Goal: Answer question/provide support: Share knowledge or assist other users

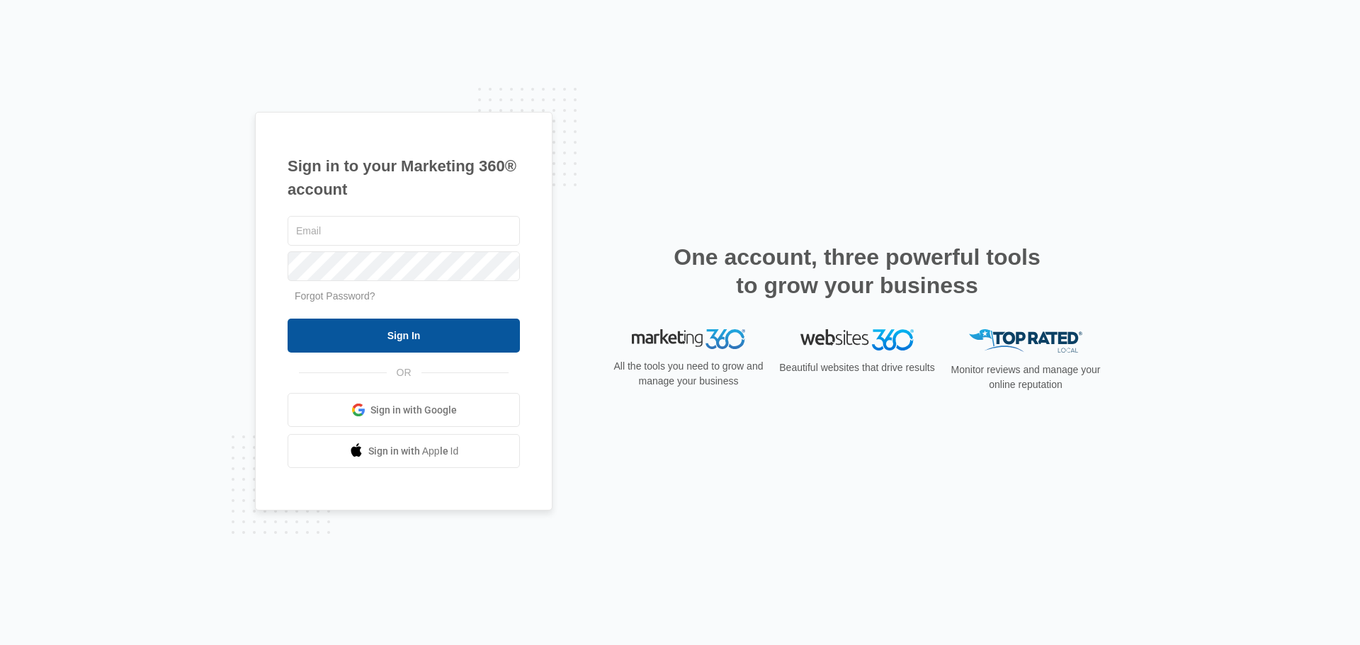
type input "[EMAIL_ADDRESS][DOMAIN_NAME]"
click at [346, 346] on input "Sign In" at bounding box center [404, 336] width 232 height 34
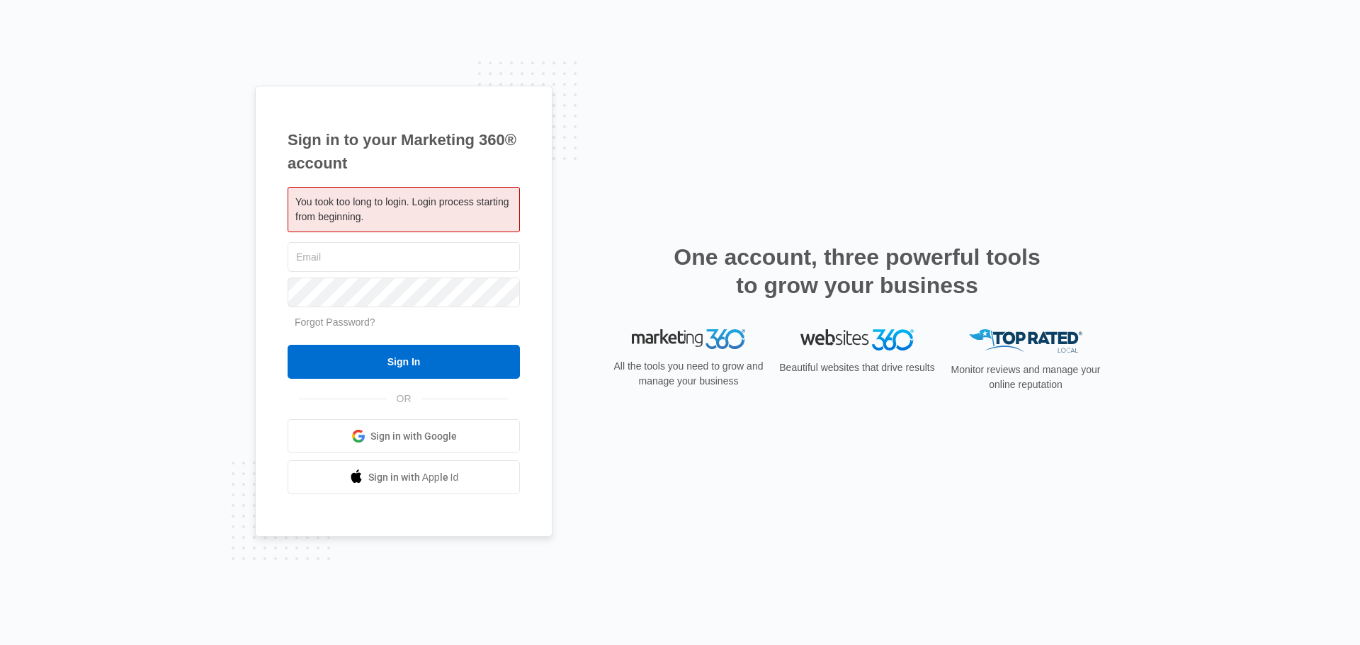
type input "[EMAIL_ADDRESS][DOMAIN_NAME]"
click at [597, 246] on div "Sign in to your Marketing 360® account You took too long to login. Login proces…" at bounding box center [680, 323] width 850 height 475
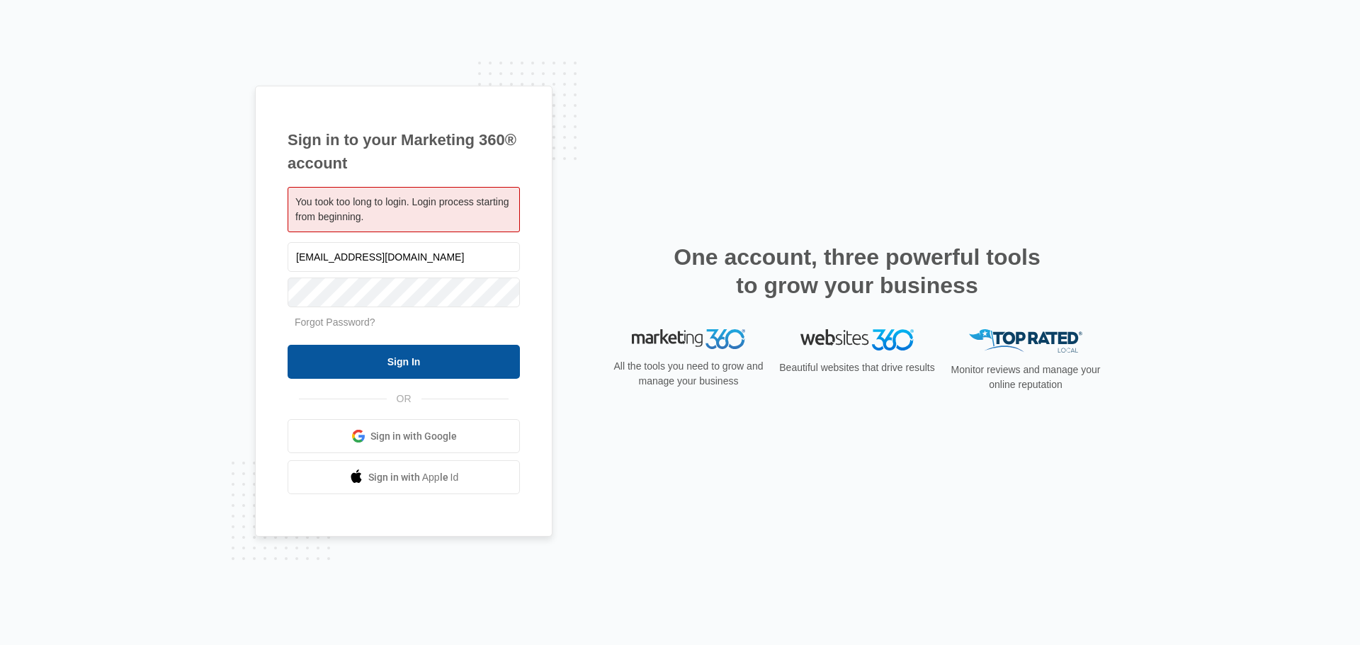
click at [434, 369] on input "Sign In" at bounding box center [404, 362] width 232 height 34
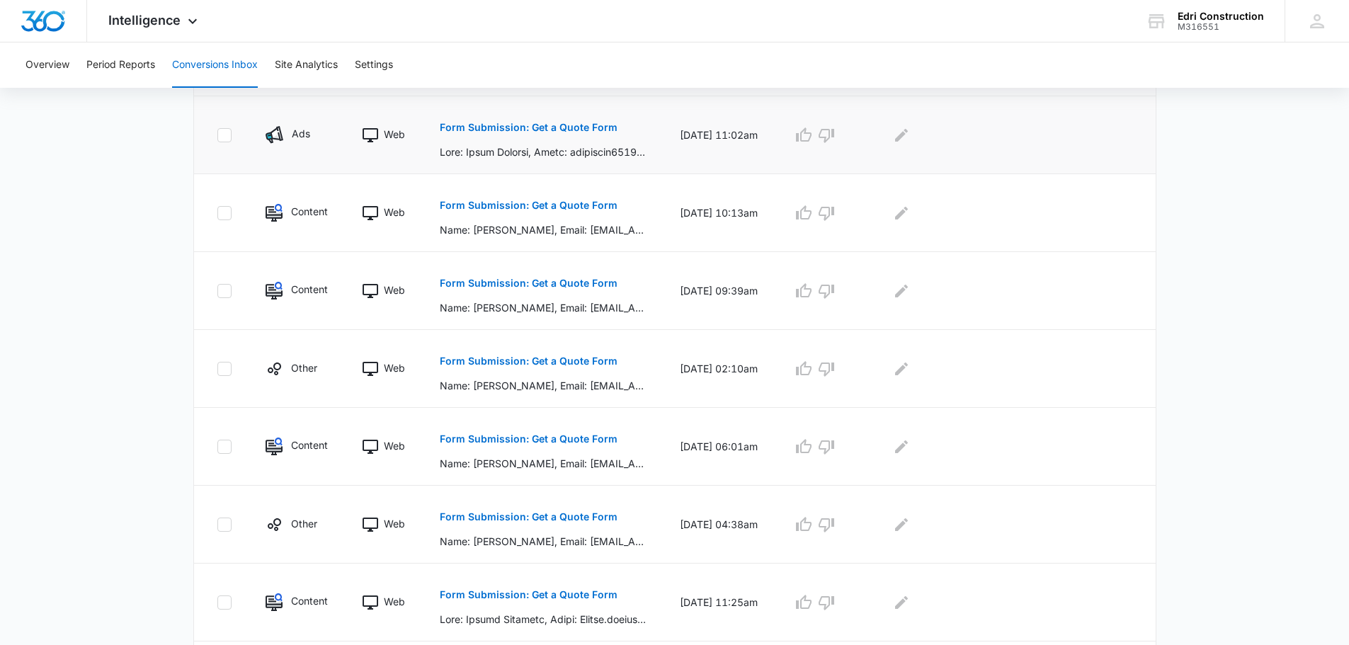
scroll to position [354, 0]
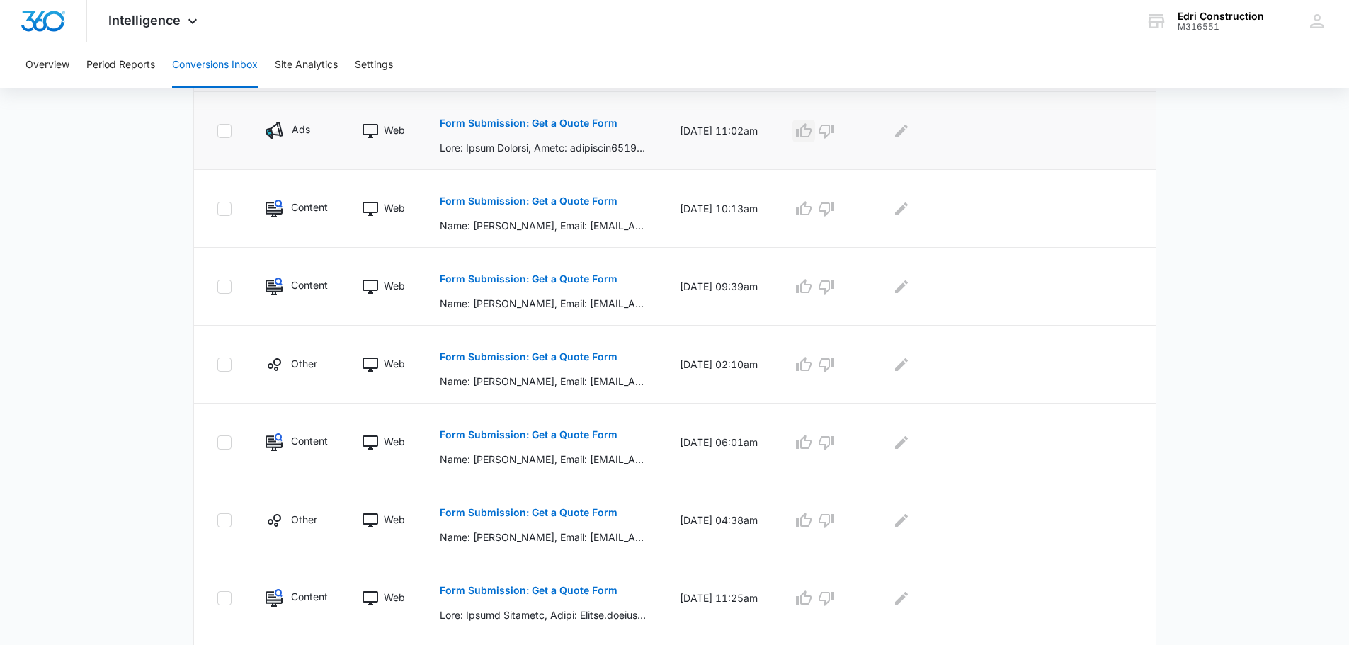
click at [812, 131] on icon "button" at bounding box center [803, 131] width 17 height 17
click at [907, 130] on div at bounding box center [1007, 131] width 251 height 23
click at [910, 129] on icon "Edit Comments" at bounding box center [901, 131] width 17 height 17
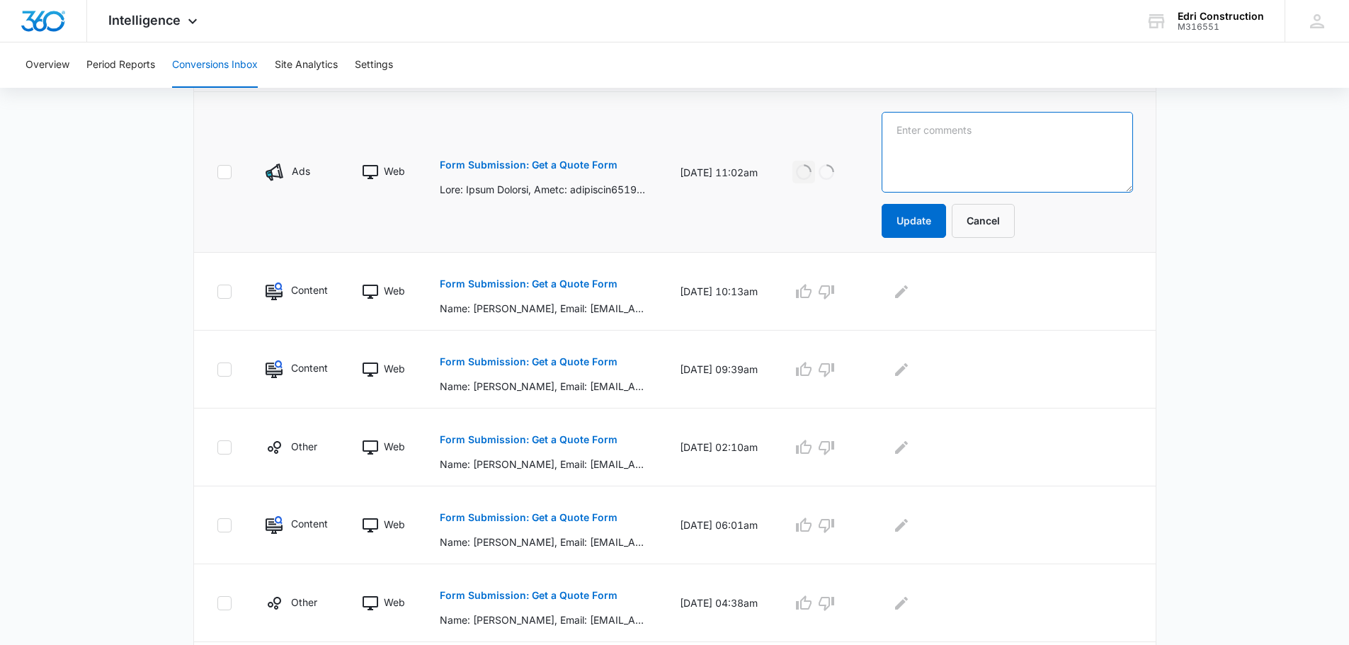
click at [937, 149] on textarea at bounding box center [1007, 152] width 251 height 81
type textarea "Booked Lead"
click at [932, 212] on button "Update" at bounding box center [914, 221] width 64 height 34
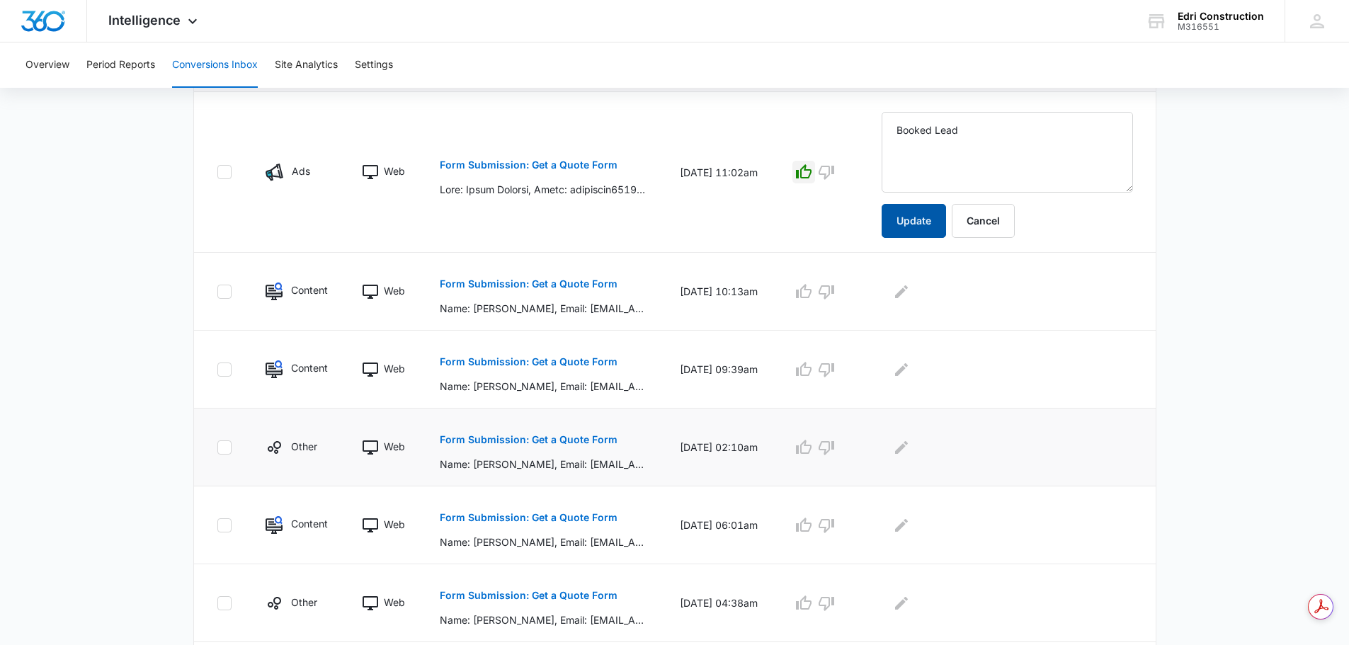
scroll to position [0, 0]
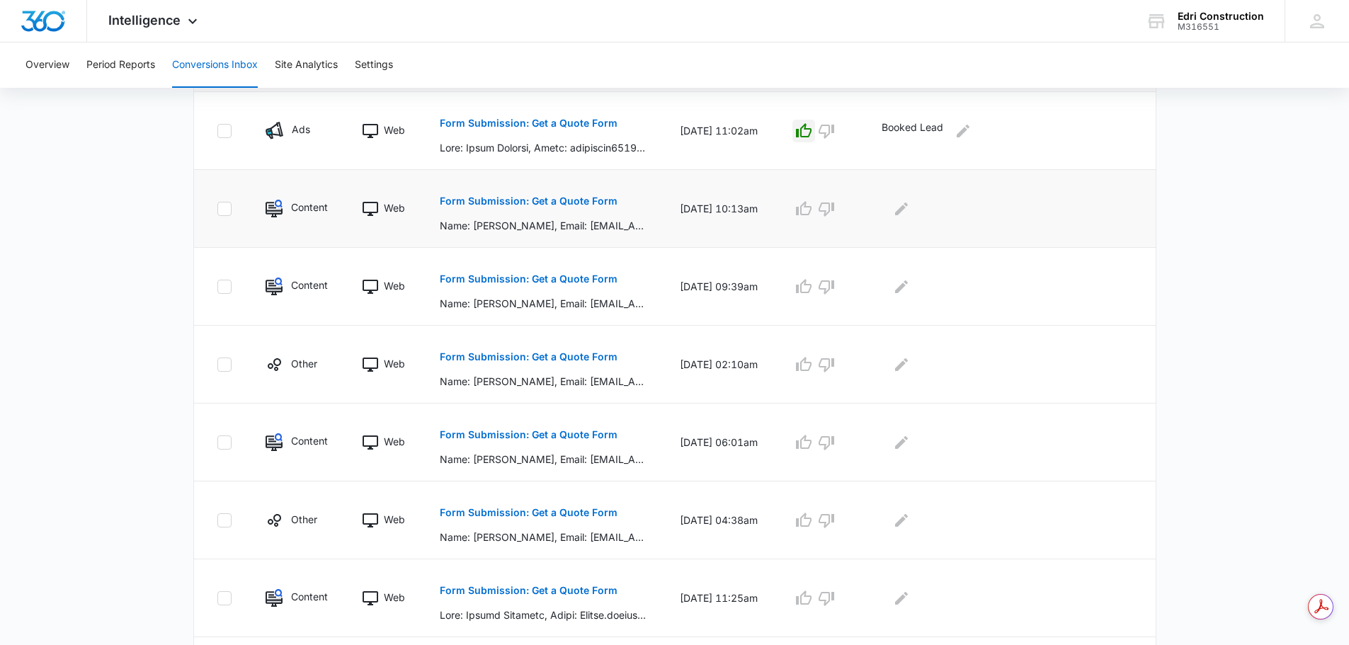
click at [570, 204] on p "Form Submission: Get a Quote Form" at bounding box center [529, 201] width 178 height 10
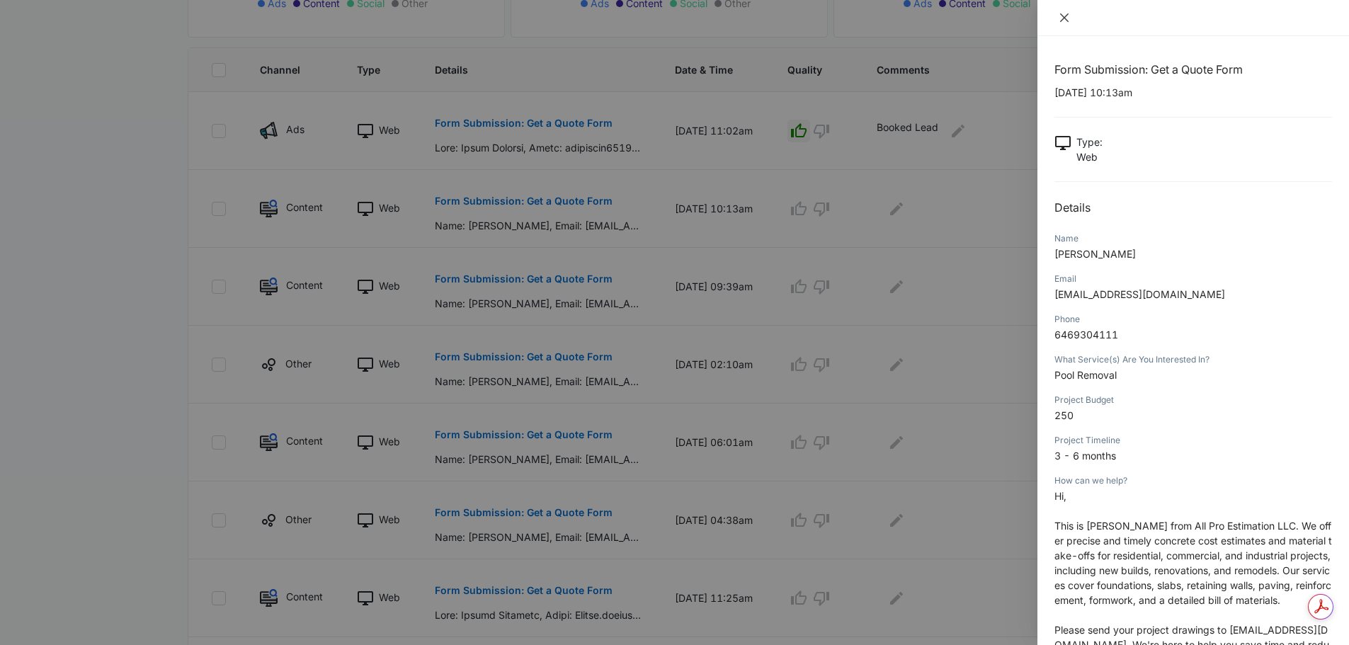
click at [1067, 14] on icon "close" at bounding box center [1064, 17] width 11 height 11
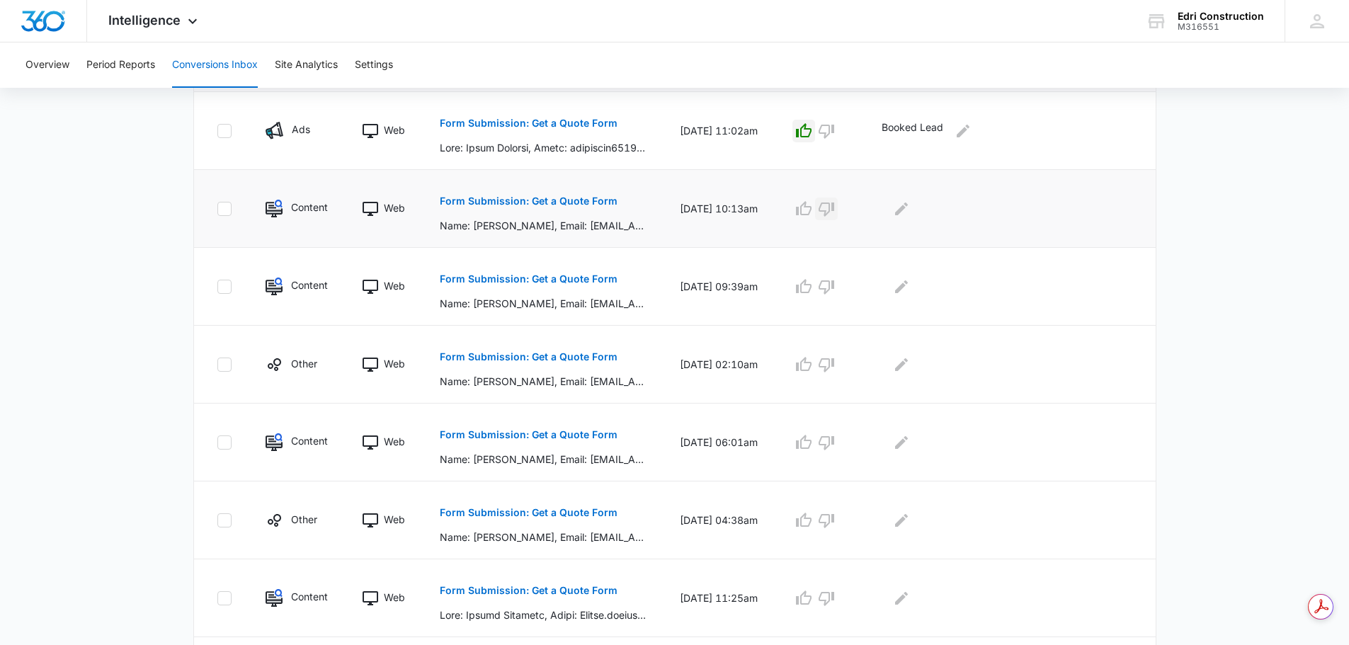
click at [835, 206] on icon "button" at bounding box center [826, 208] width 17 height 17
click at [913, 210] on button "Edit Comments" at bounding box center [901, 209] width 23 height 23
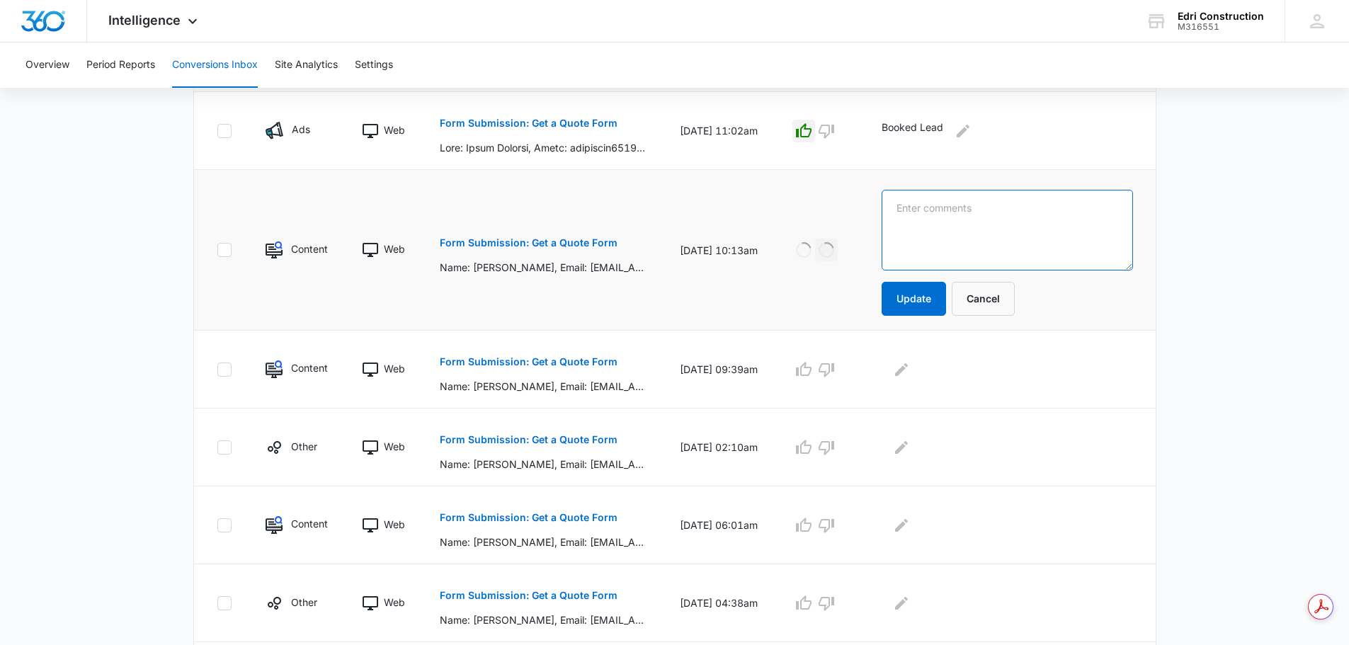
click at [929, 213] on textarea at bounding box center [1007, 230] width 251 height 81
type textarea "Solicitor"
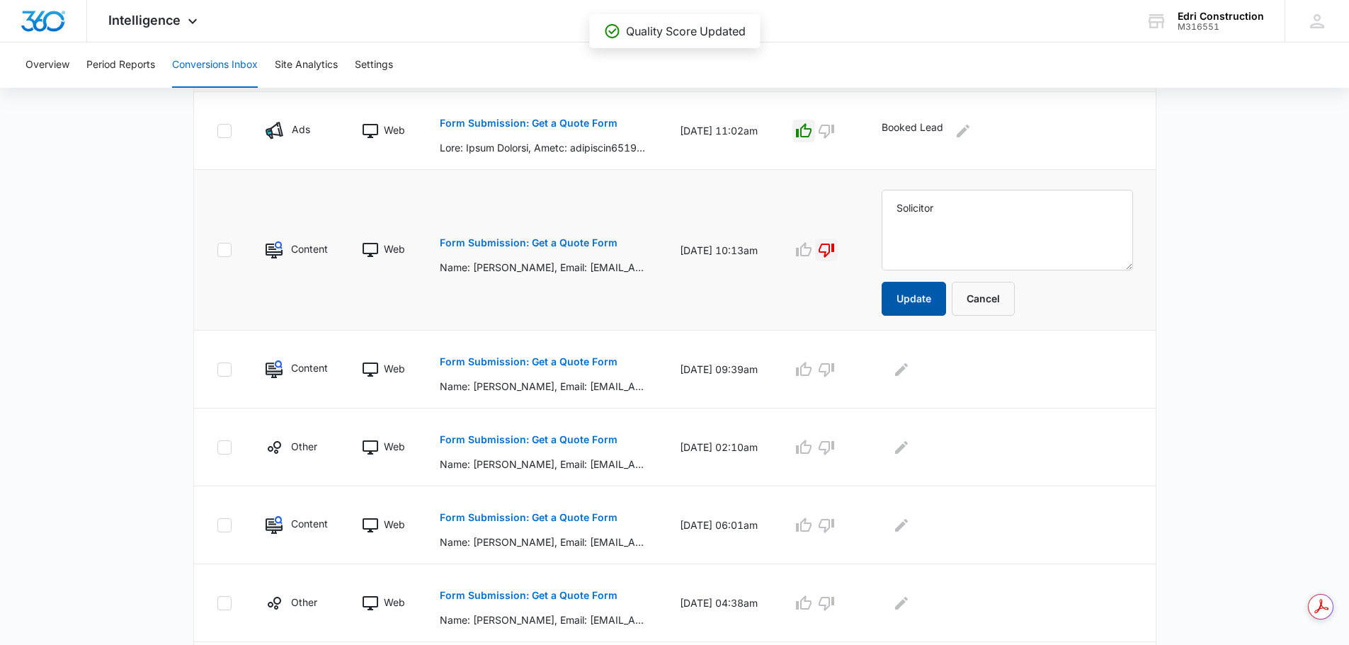
click at [946, 309] on button "Update" at bounding box center [914, 299] width 64 height 34
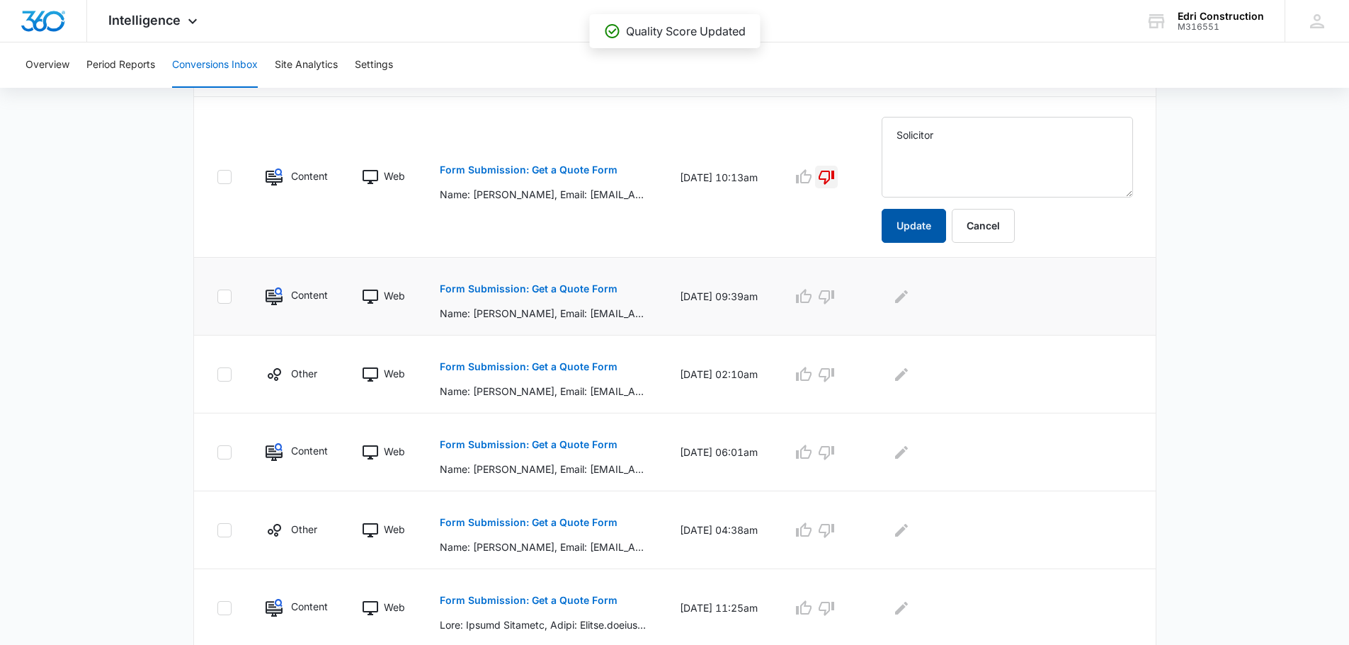
scroll to position [567, 0]
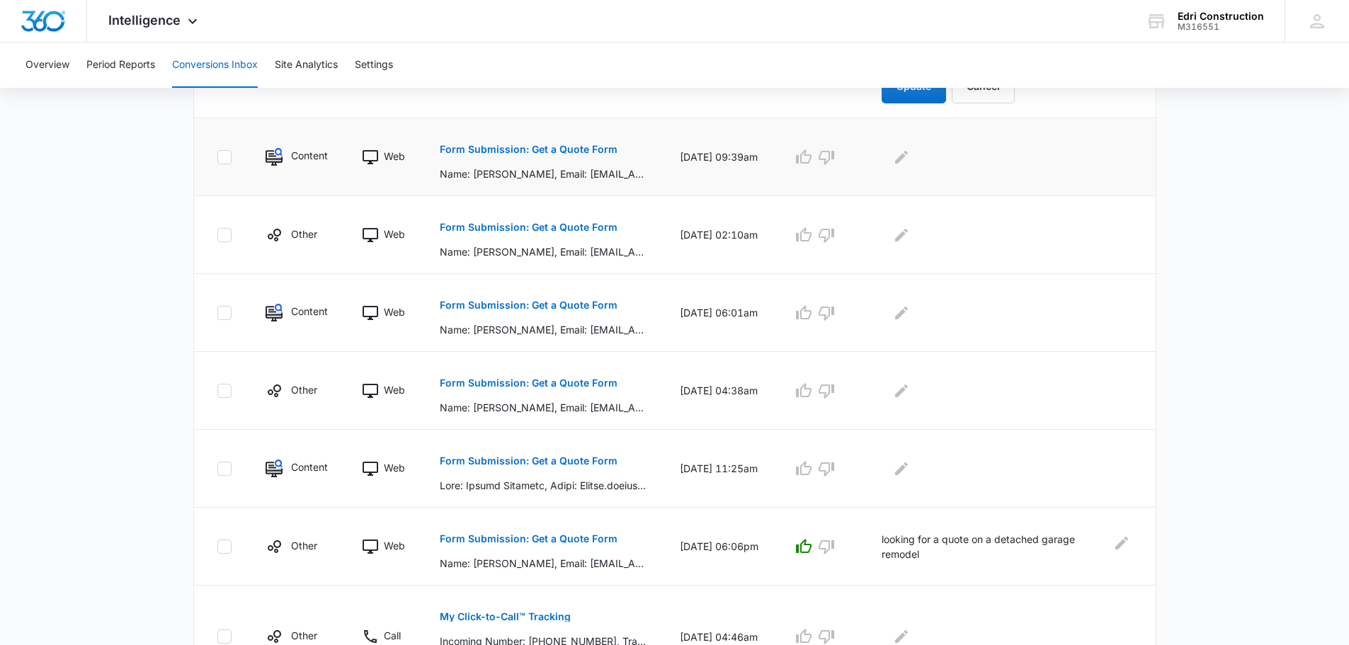
click at [810, 157] on td at bounding box center [820, 157] width 89 height 78
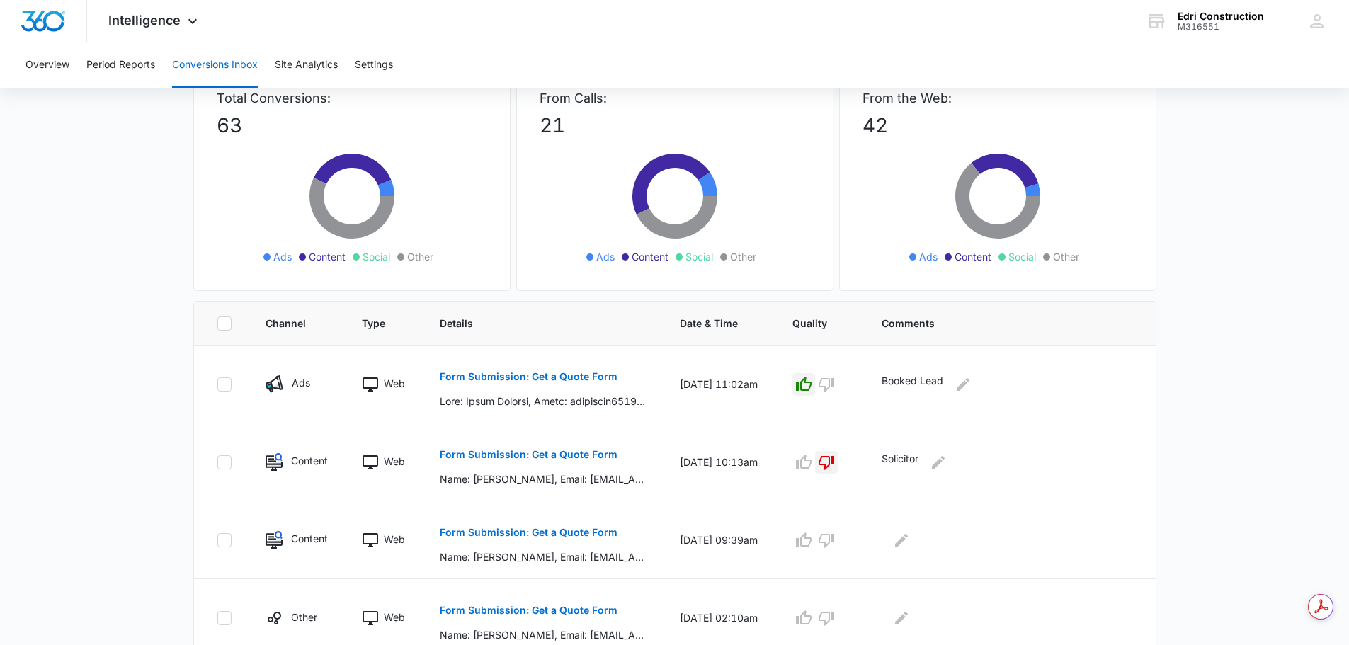
scroll to position [0, 0]
click at [812, 532] on icon "button" at bounding box center [803, 540] width 17 height 17
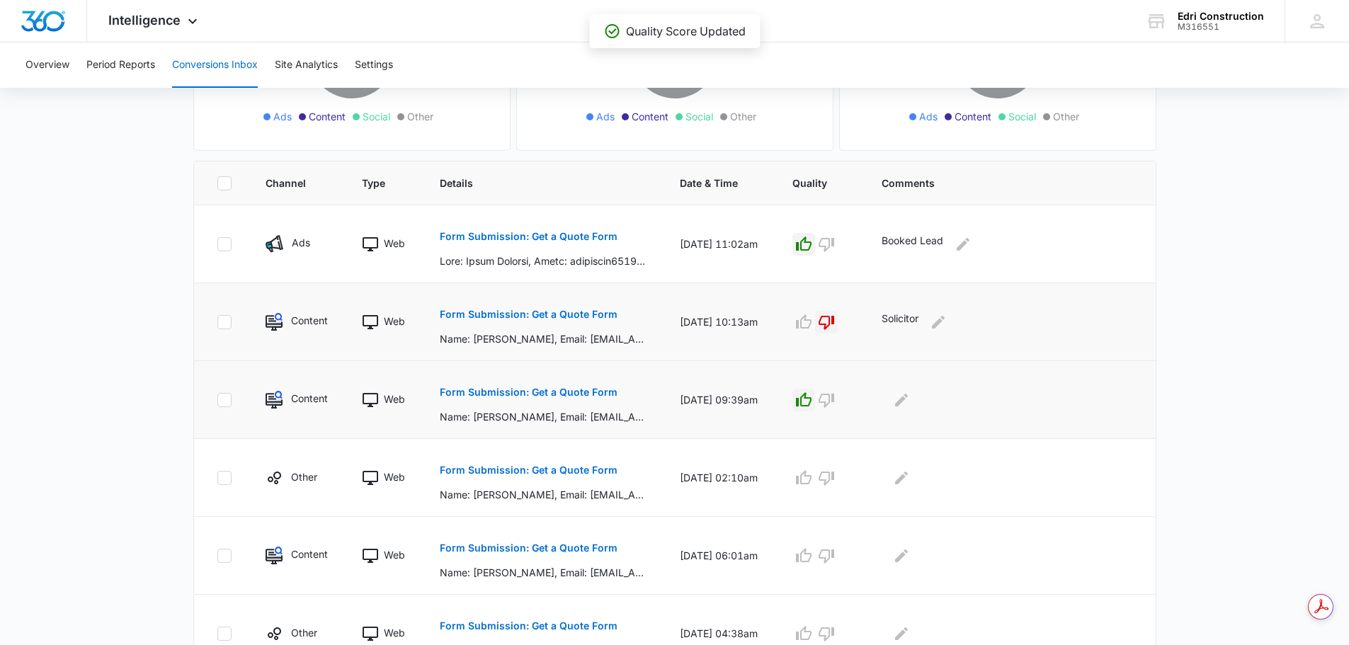
scroll to position [242, 0]
click at [913, 409] on button "Edit Comments" at bounding box center [901, 398] width 23 height 23
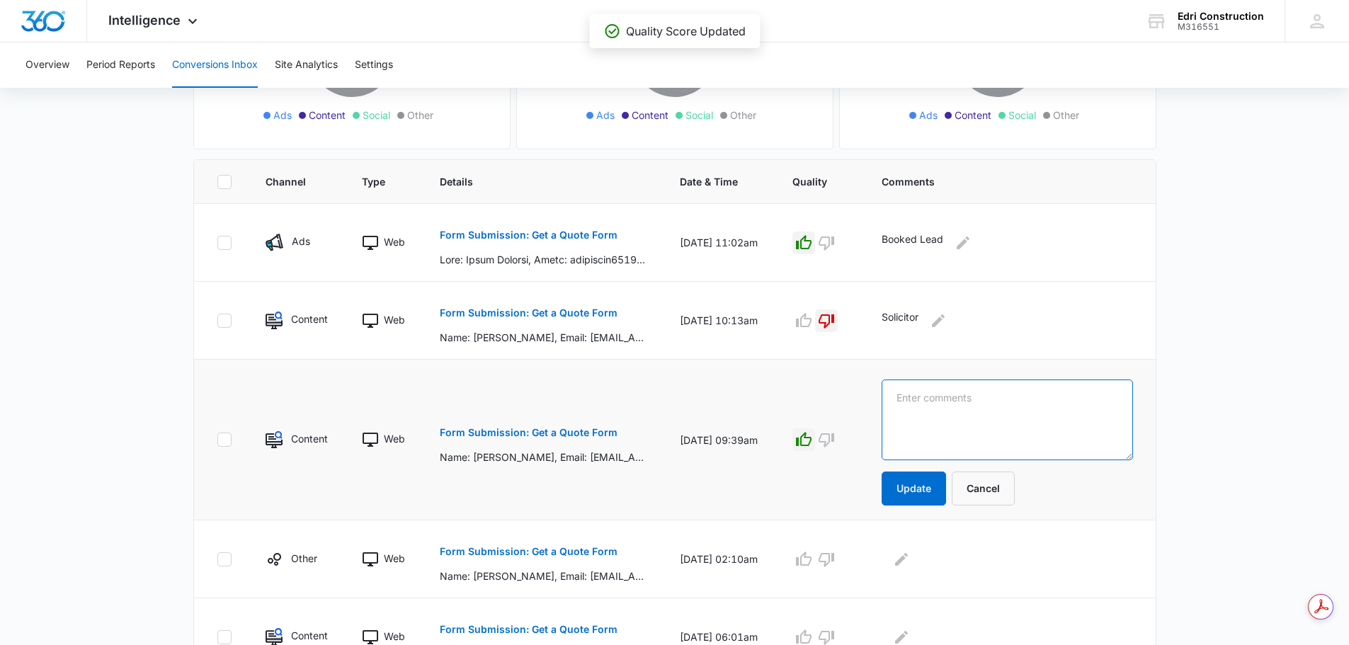
click at [952, 401] on textarea at bounding box center [1007, 420] width 251 height 81
type textarea "Contacted via email call and text, no response yet"
click at [946, 497] on button "Update" at bounding box center [914, 489] width 64 height 34
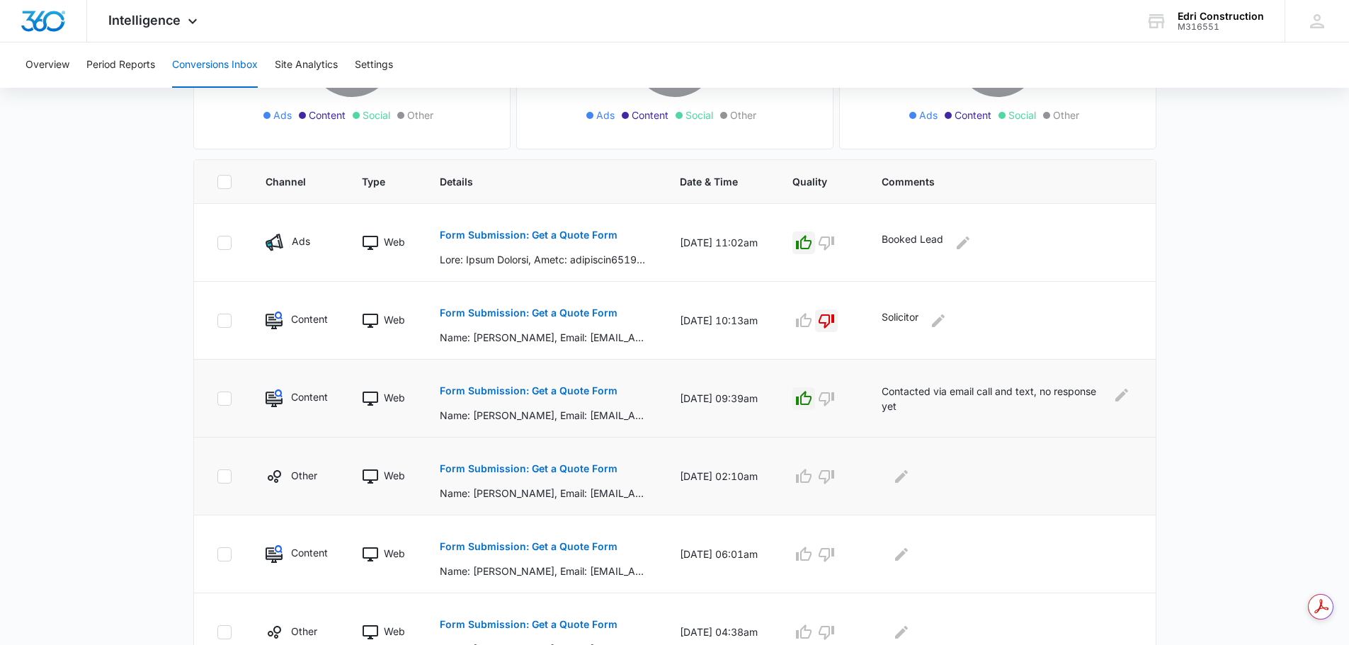
click at [557, 473] on p "Form Submission: Get a Quote Form" at bounding box center [529, 469] width 178 height 10
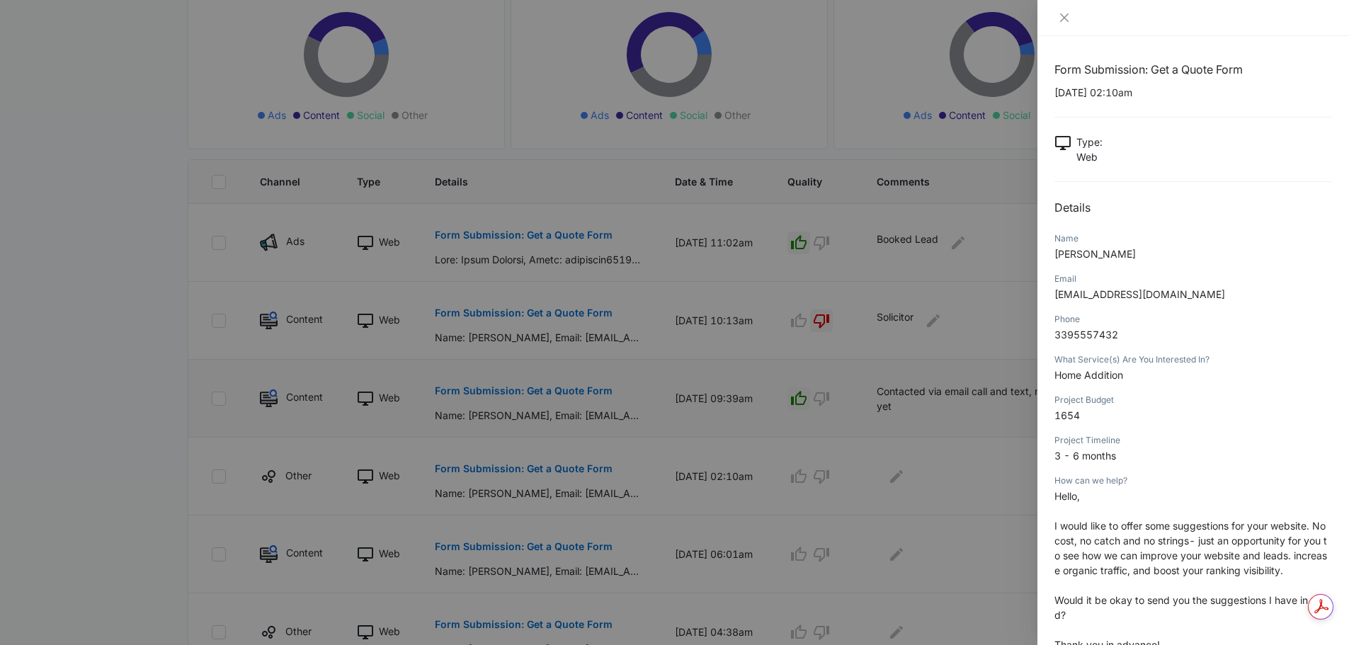
click at [1067, 28] on div at bounding box center [1194, 18] width 312 height 36
click at [1066, 19] on icon "close" at bounding box center [1064, 17] width 8 height 8
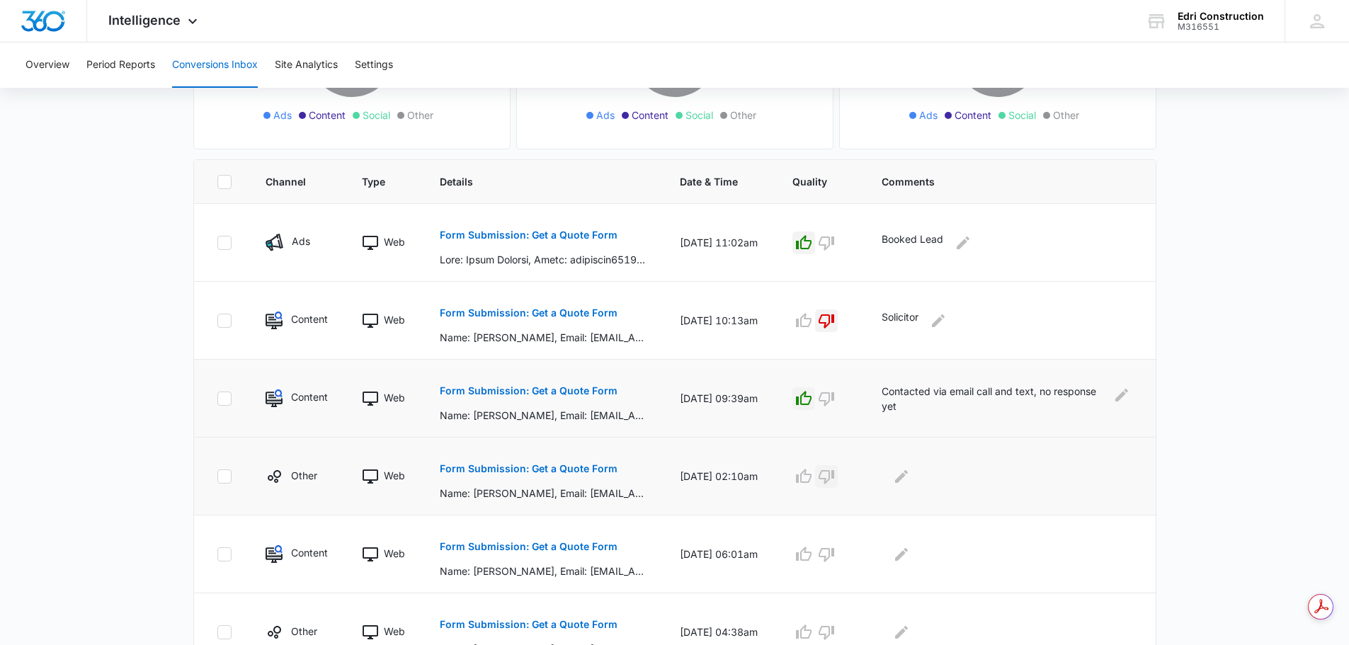
click at [838, 475] on button "button" at bounding box center [826, 476] width 23 height 23
click at [910, 479] on icon "Edit Comments" at bounding box center [901, 476] width 17 height 17
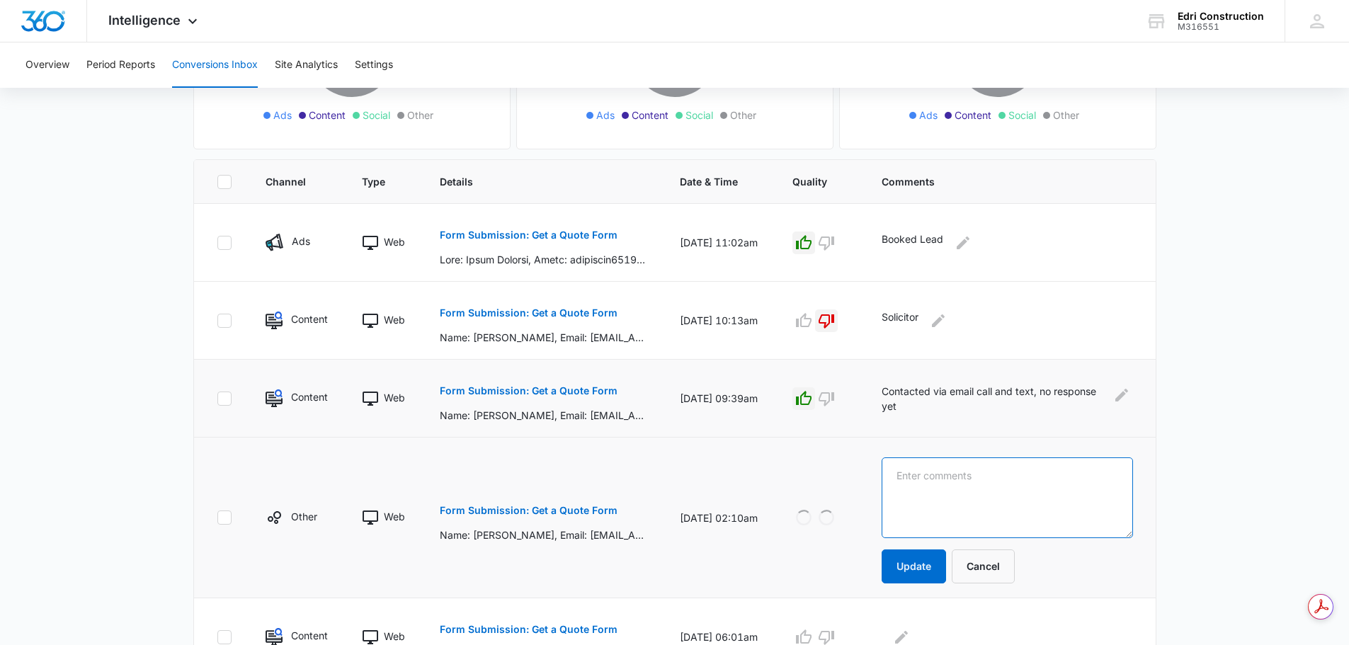
click at [949, 479] on textarea at bounding box center [1007, 498] width 251 height 81
type textarea "Solicitor"
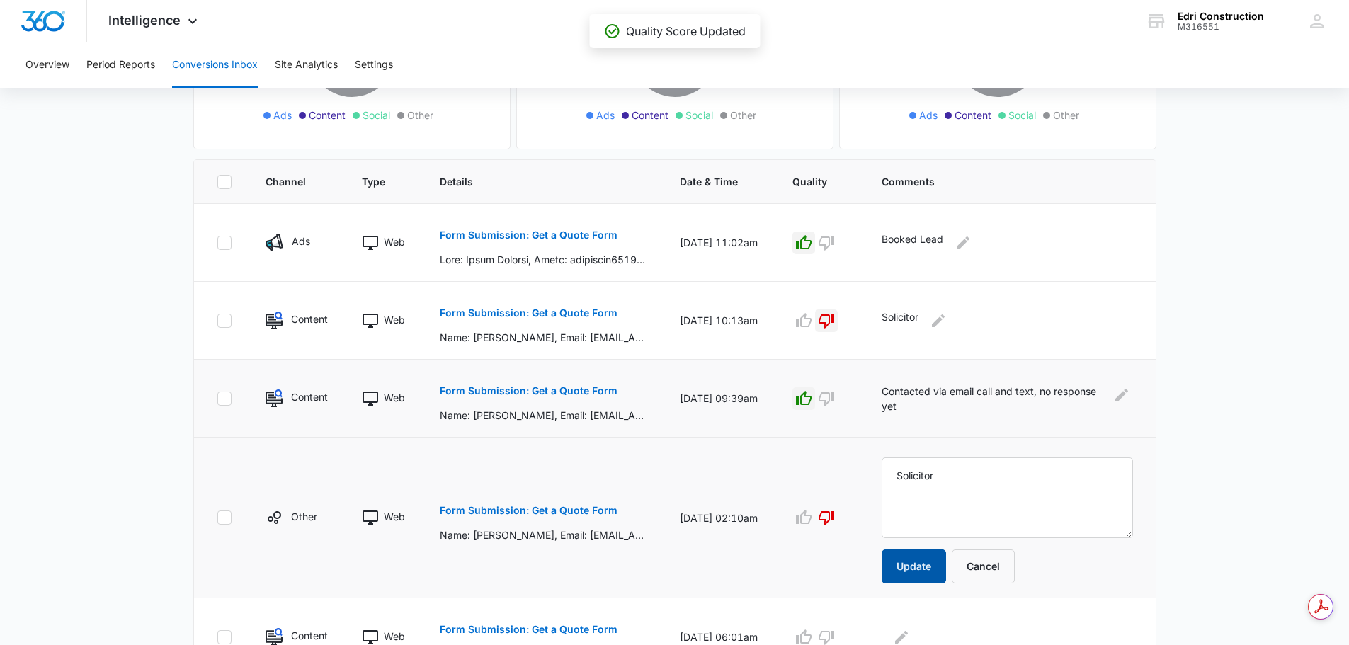
click at [915, 564] on button "Update" at bounding box center [914, 567] width 64 height 34
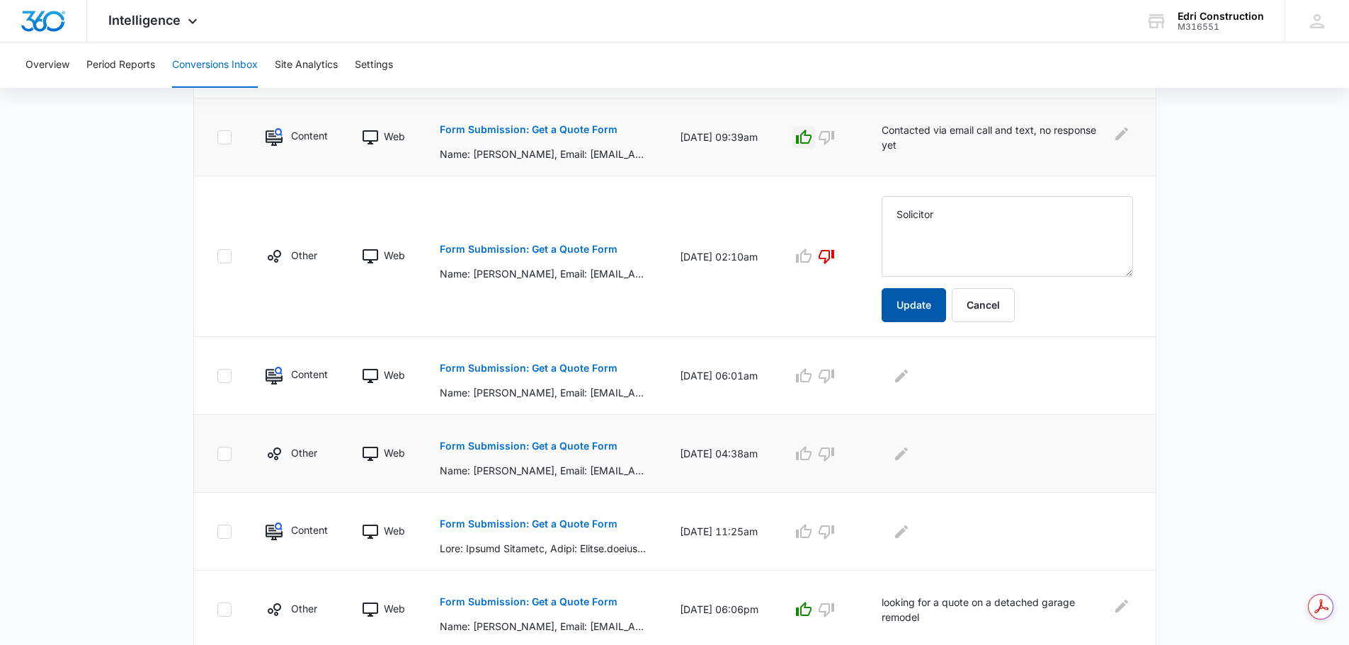
scroll to position [526, 0]
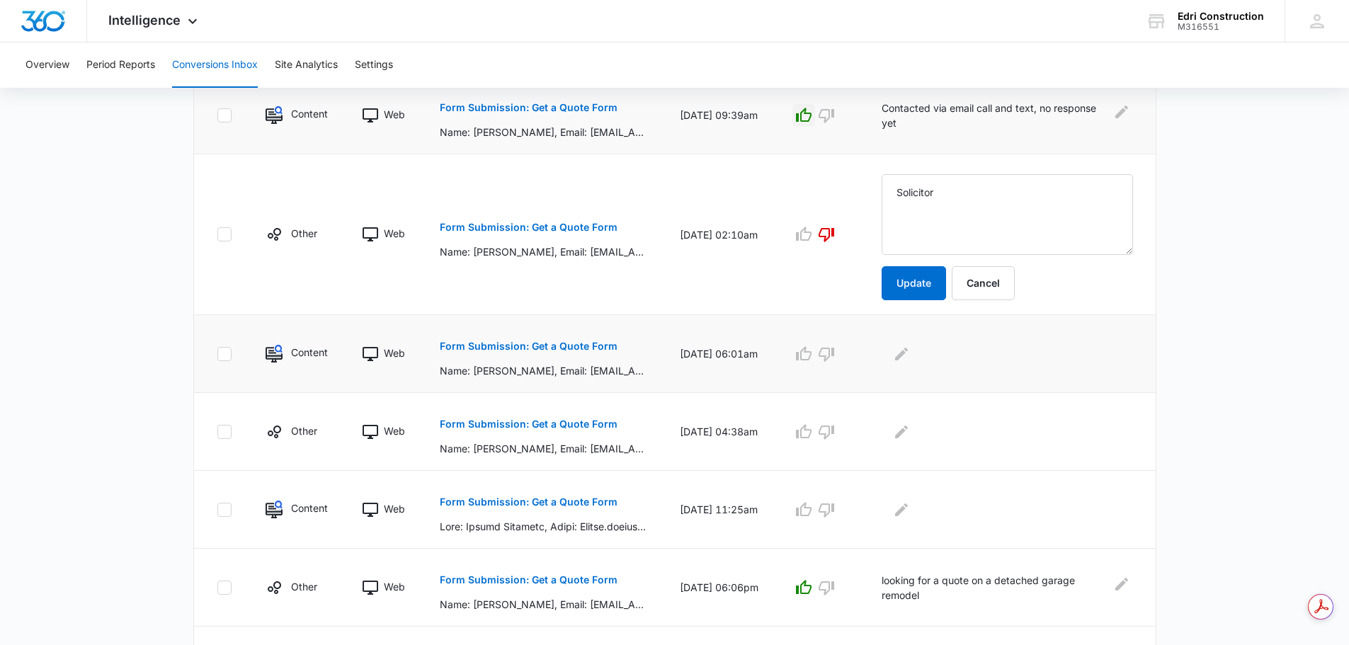
click at [577, 342] on p "Form Submission: Get a Quote Form" at bounding box center [529, 346] width 178 height 10
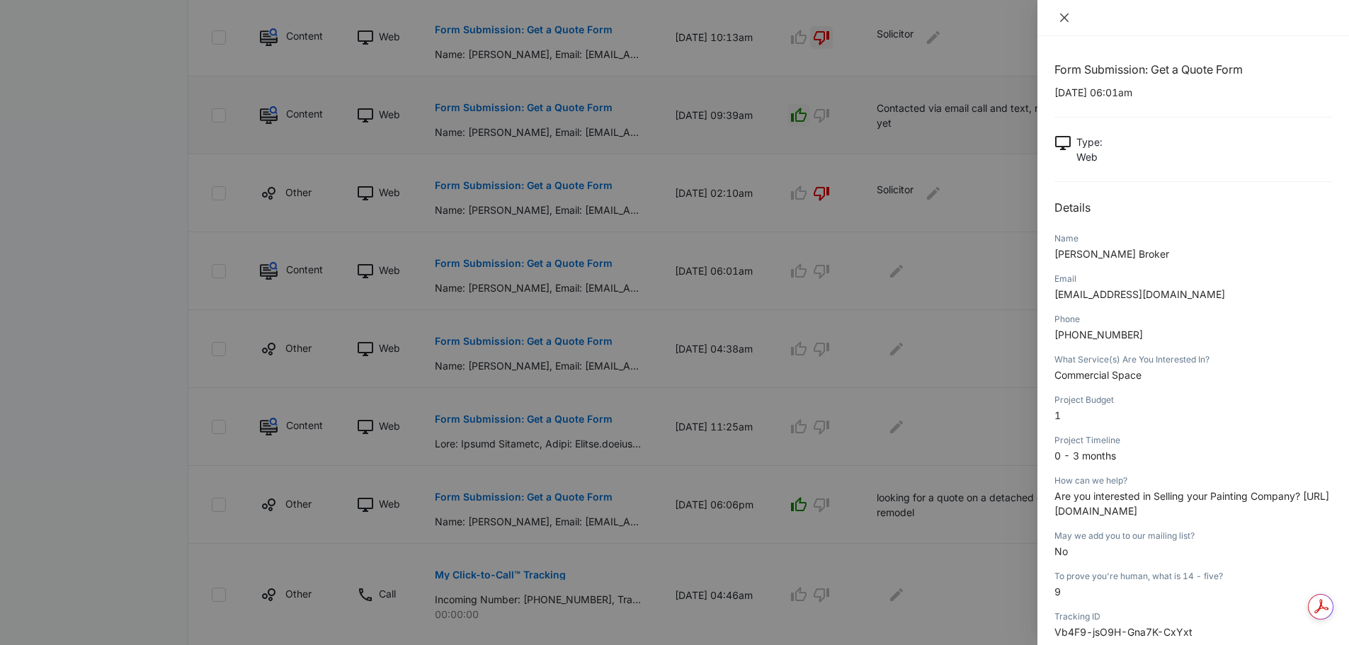
click at [1059, 18] on icon "close" at bounding box center [1064, 17] width 11 height 11
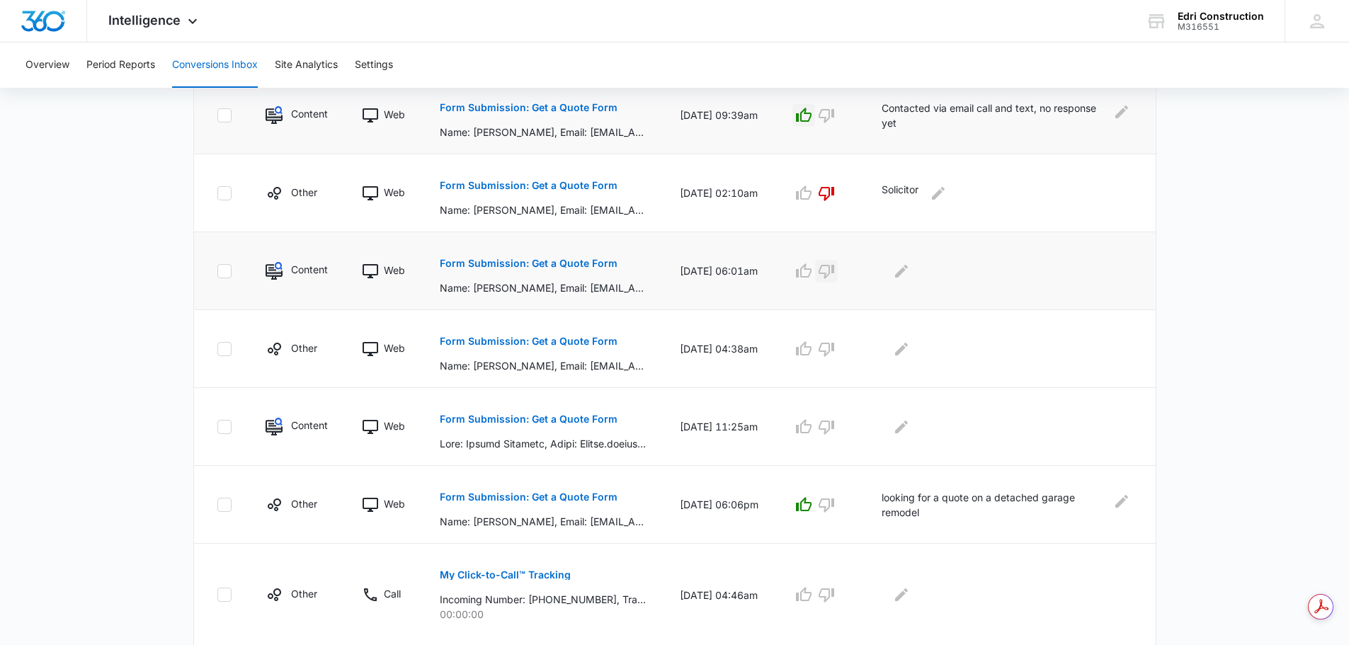
click at [834, 273] on icon "button" at bounding box center [827, 272] width 16 height 14
click at [908, 270] on icon "Edit Comments" at bounding box center [901, 270] width 13 height 13
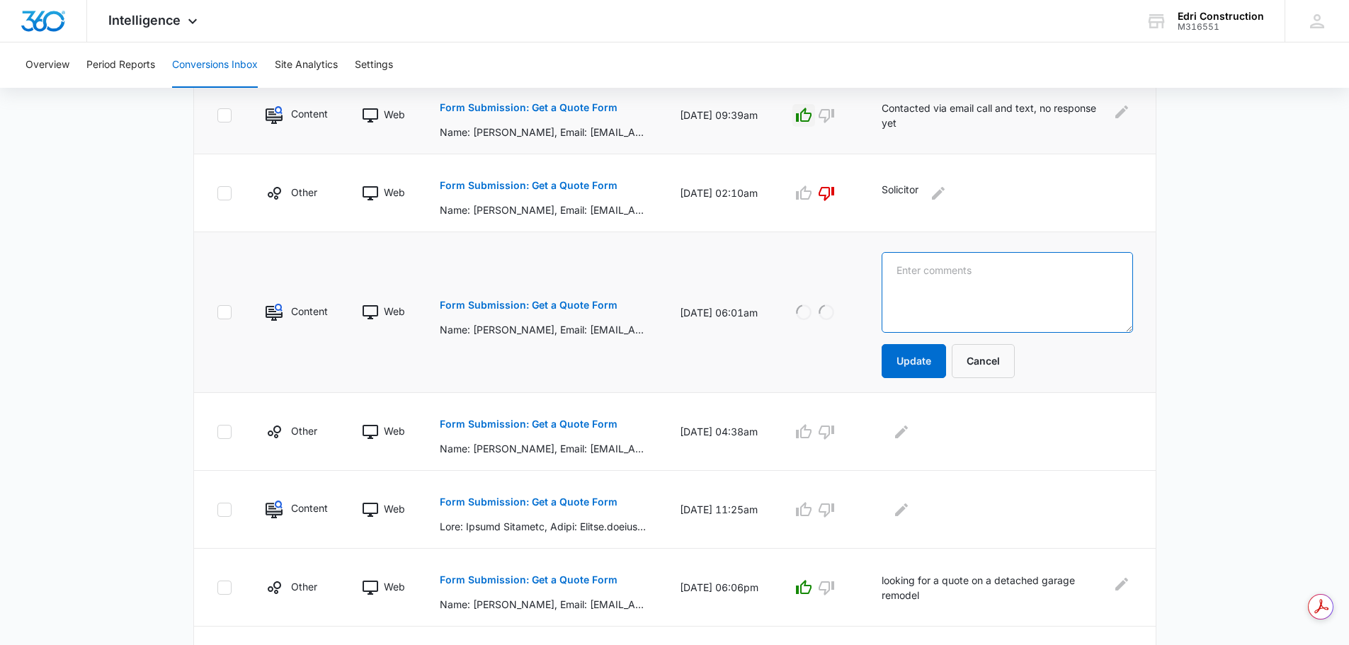
click at [947, 283] on textarea at bounding box center [1007, 292] width 251 height 81
type textarea "Solicitor"
click at [946, 362] on button "Update" at bounding box center [914, 361] width 64 height 34
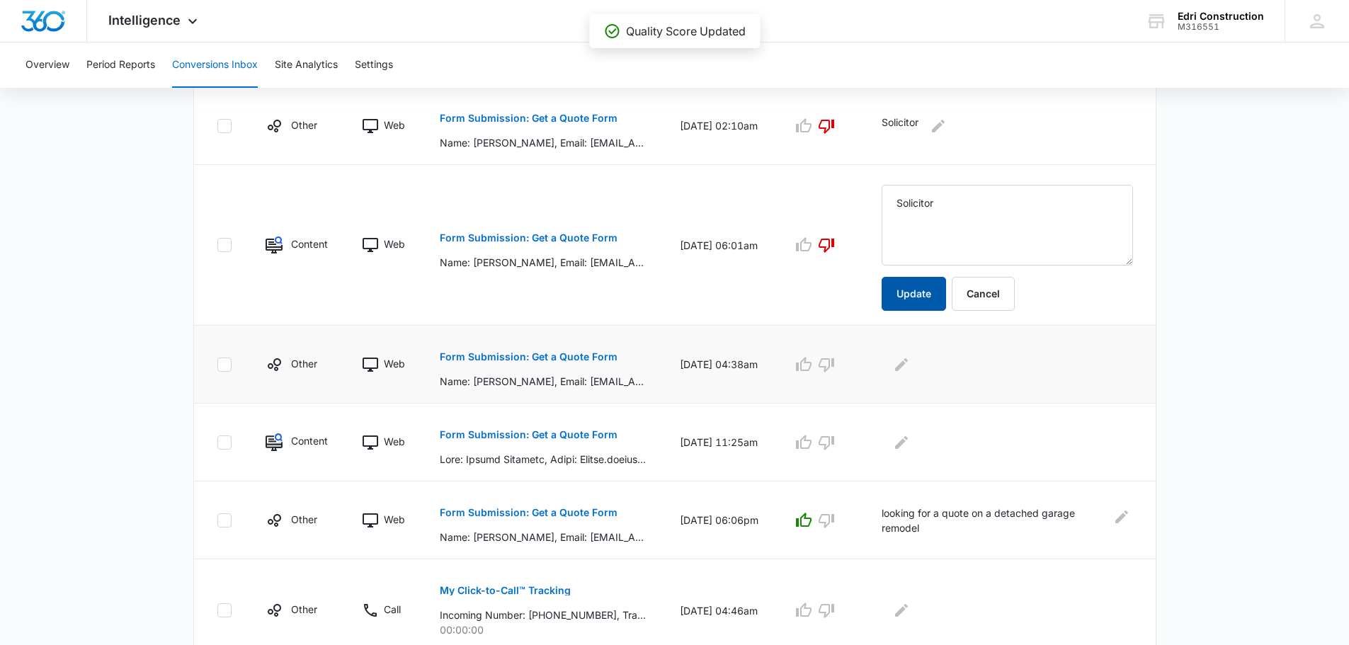
scroll to position [596, 0]
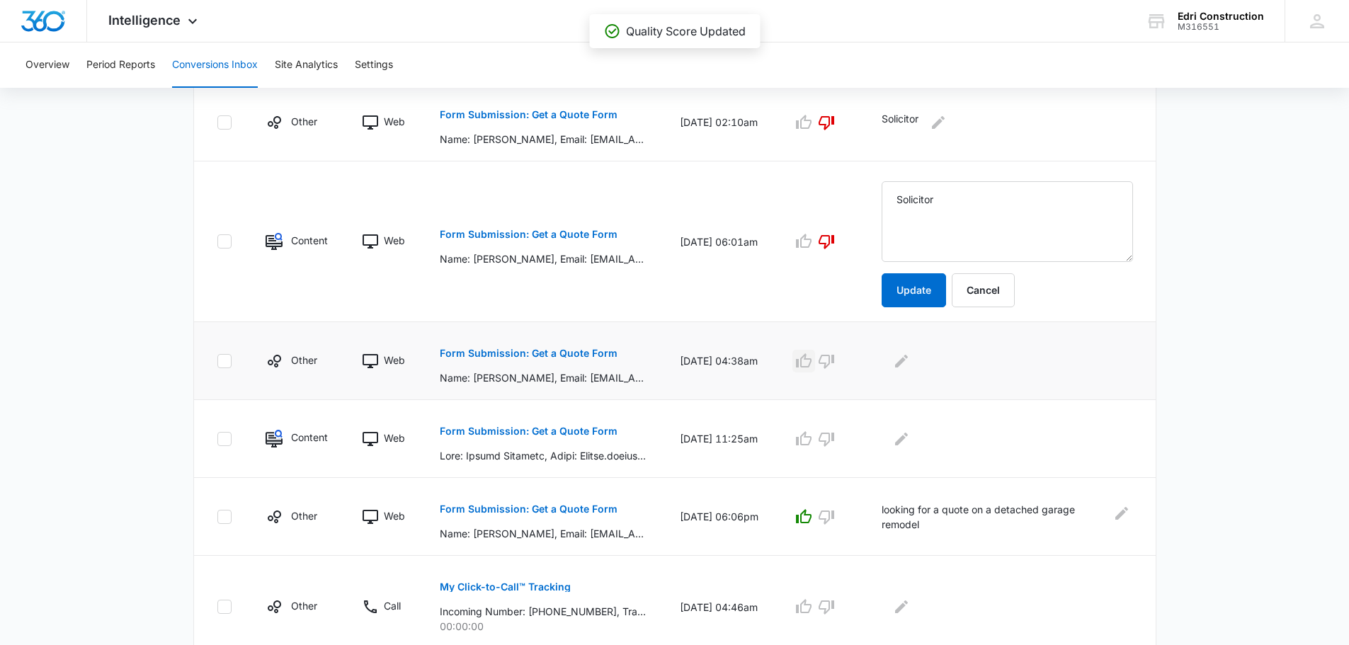
click at [812, 361] on icon "button" at bounding box center [803, 361] width 17 height 17
click at [910, 366] on icon "Edit Comments" at bounding box center [901, 361] width 17 height 17
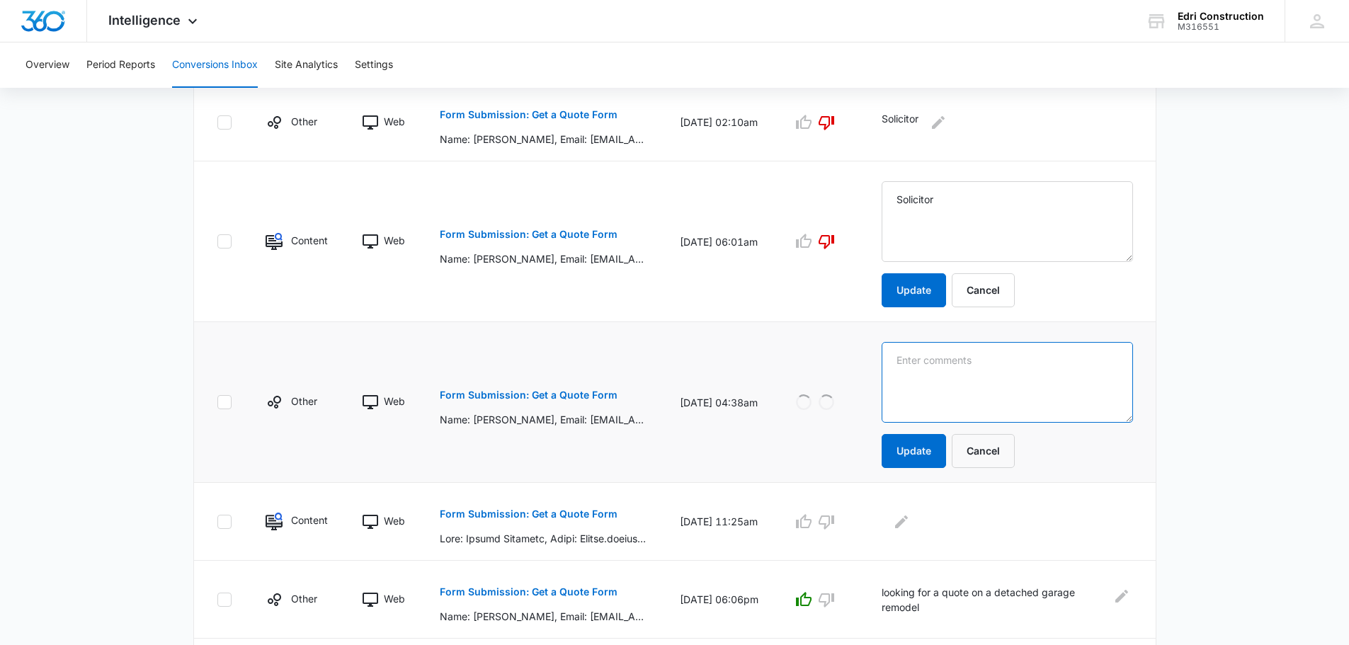
click at [928, 366] on textarea at bounding box center [1007, 382] width 251 height 81
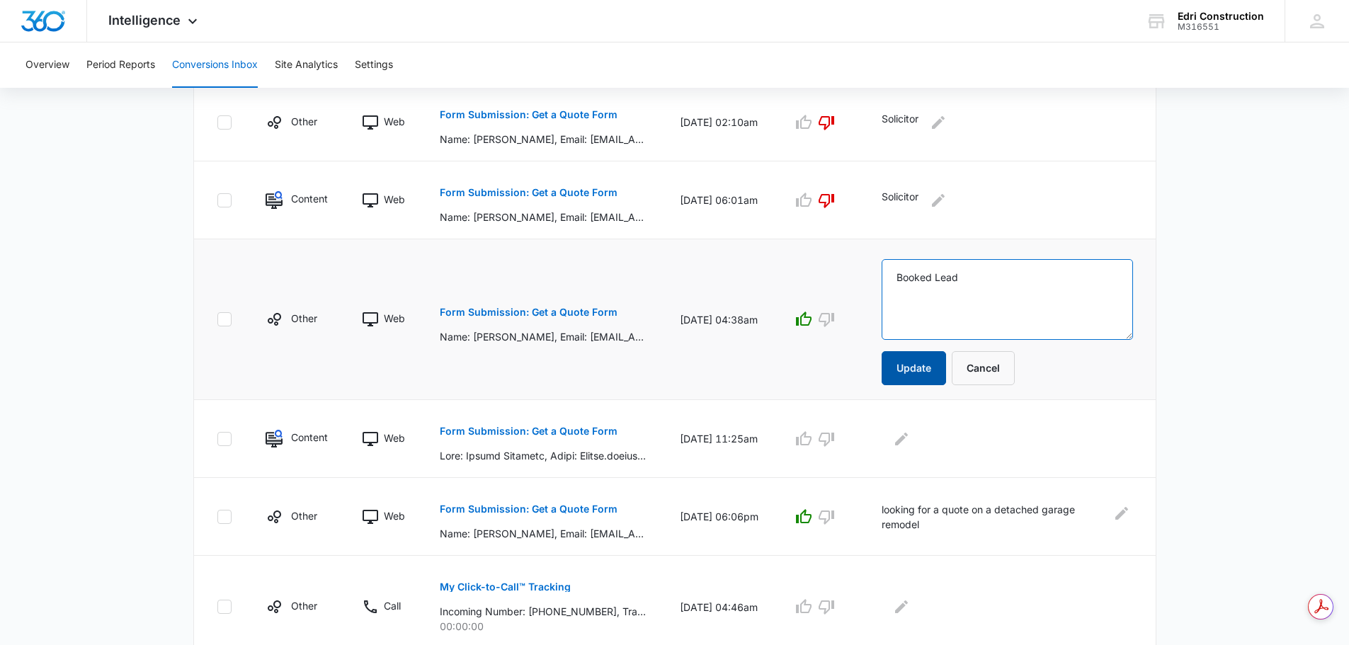
type textarea "Booked Lead"
click at [926, 370] on button "Update" at bounding box center [914, 368] width 64 height 34
click at [552, 419] on button "Form Submission: Get a Quote Form" at bounding box center [529, 431] width 178 height 34
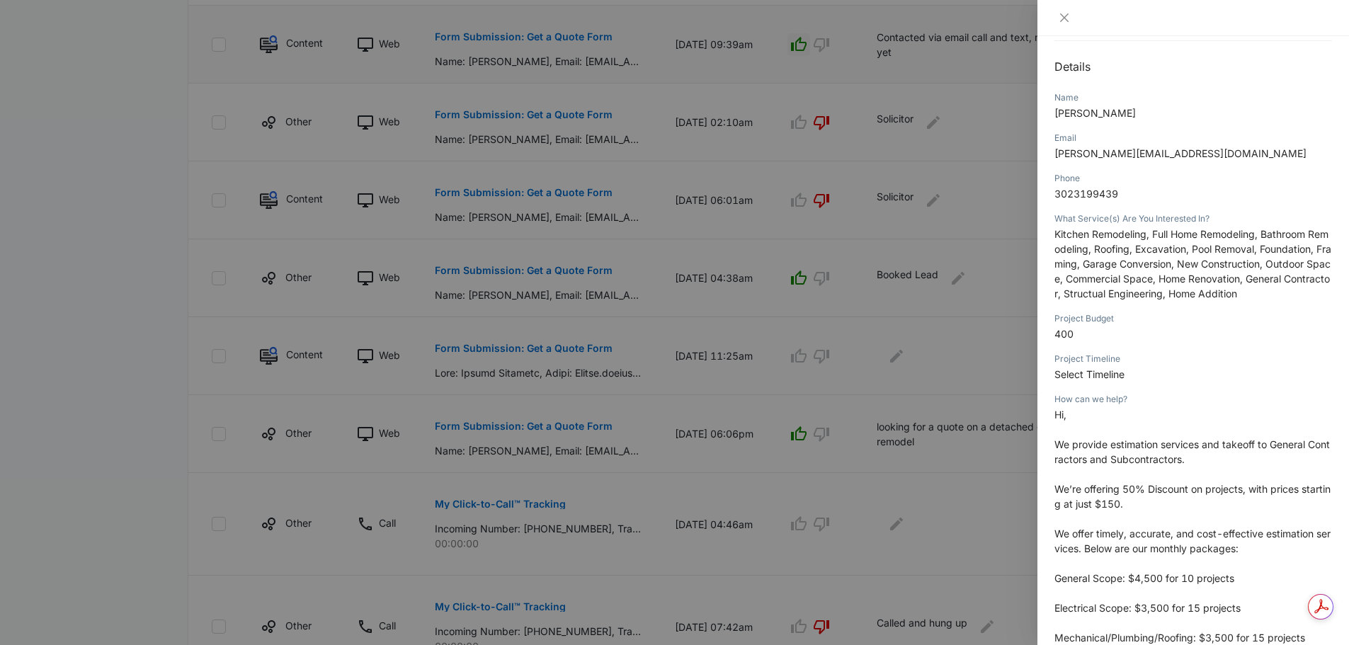
scroll to position [142, 0]
click at [1064, 23] on icon "close" at bounding box center [1064, 17] width 11 height 11
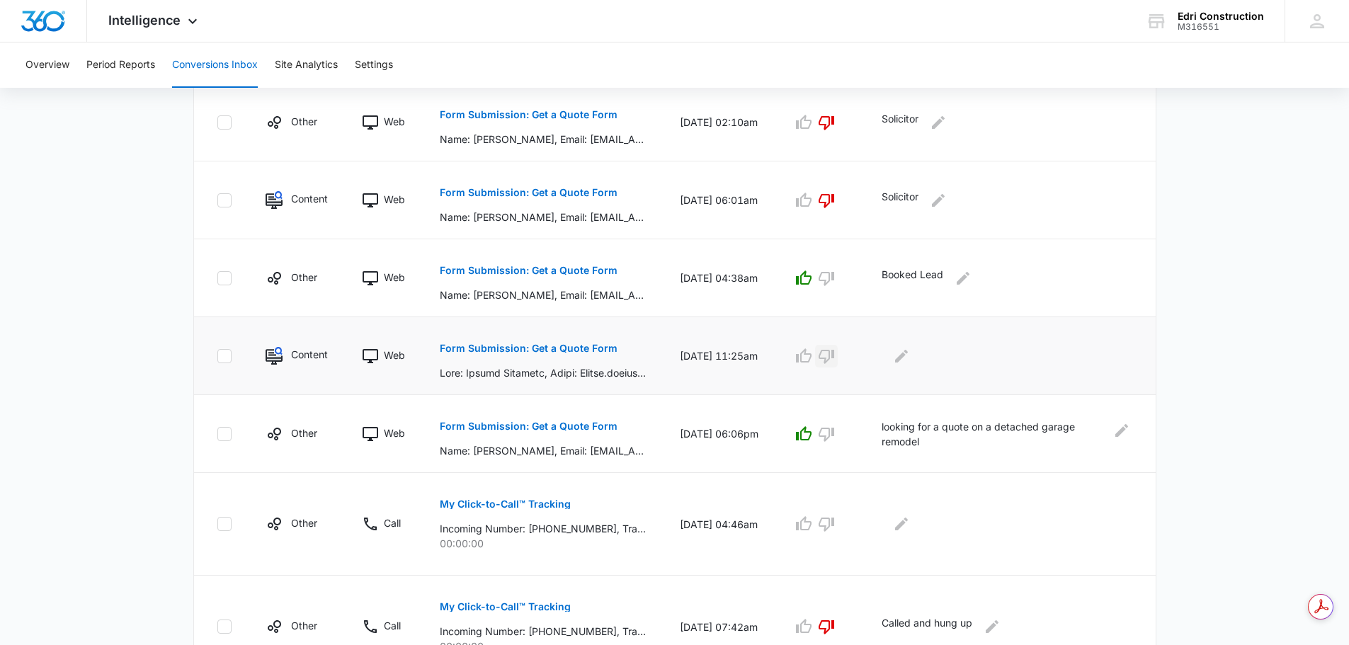
click at [838, 353] on button "button" at bounding box center [826, 356] width 23 height 23
click at [910, 353] on icon "Edit Comments" at bounding box center [901, 356] width 17 height 17
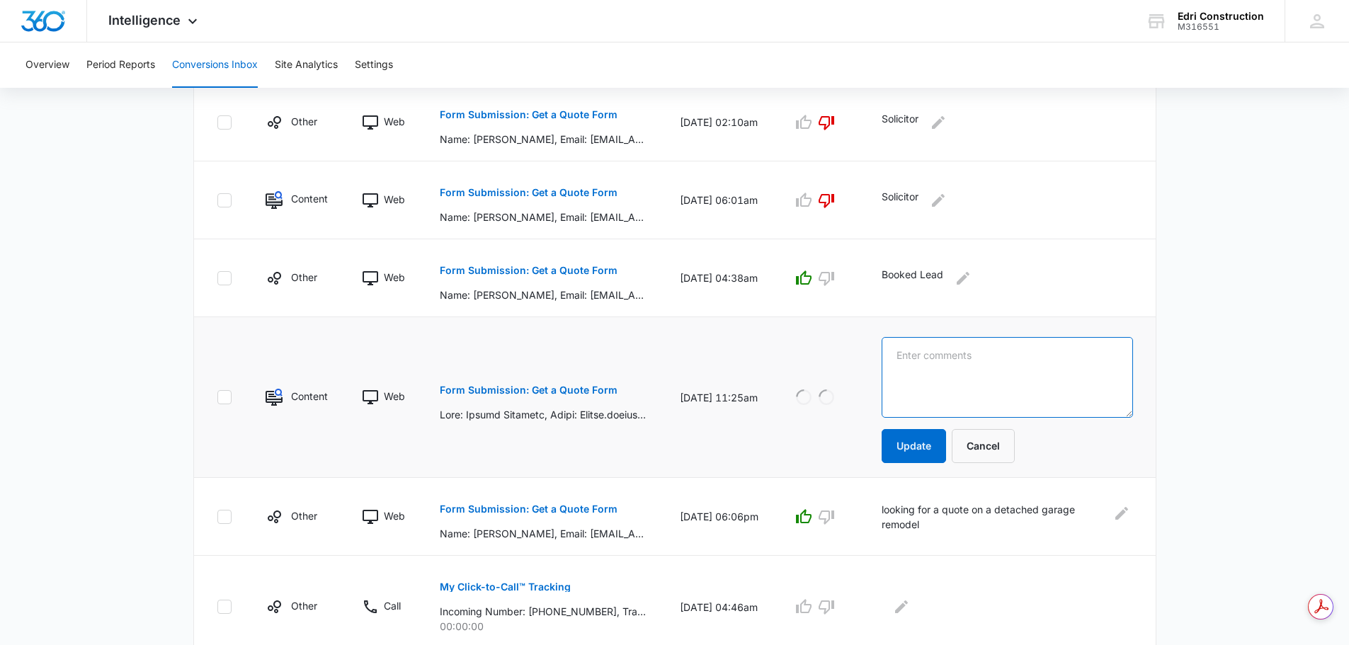
click at [923, 353] on textarea at bounding box center [1007, 377] width 251 height 81
type textarea "Solicitor"
click at [928, 443] on button "Update" at bounding box center [914, 446] width 64 height 34
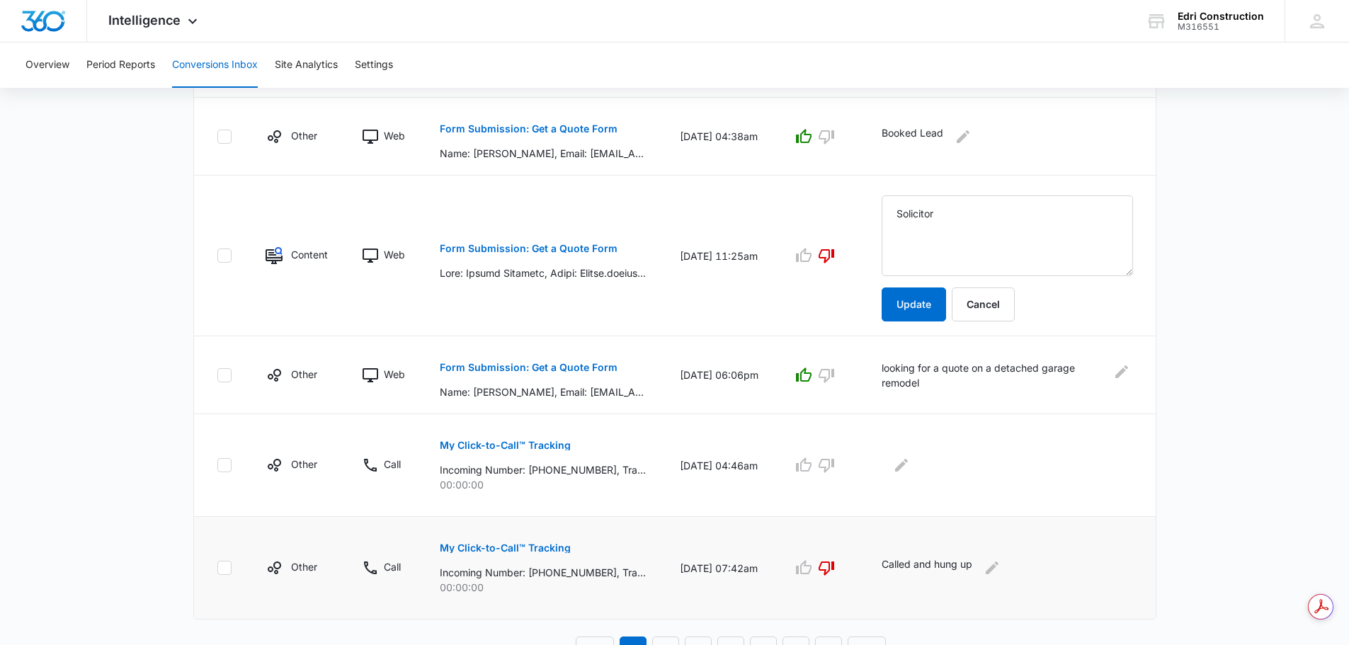
scroll to position [674, 0]
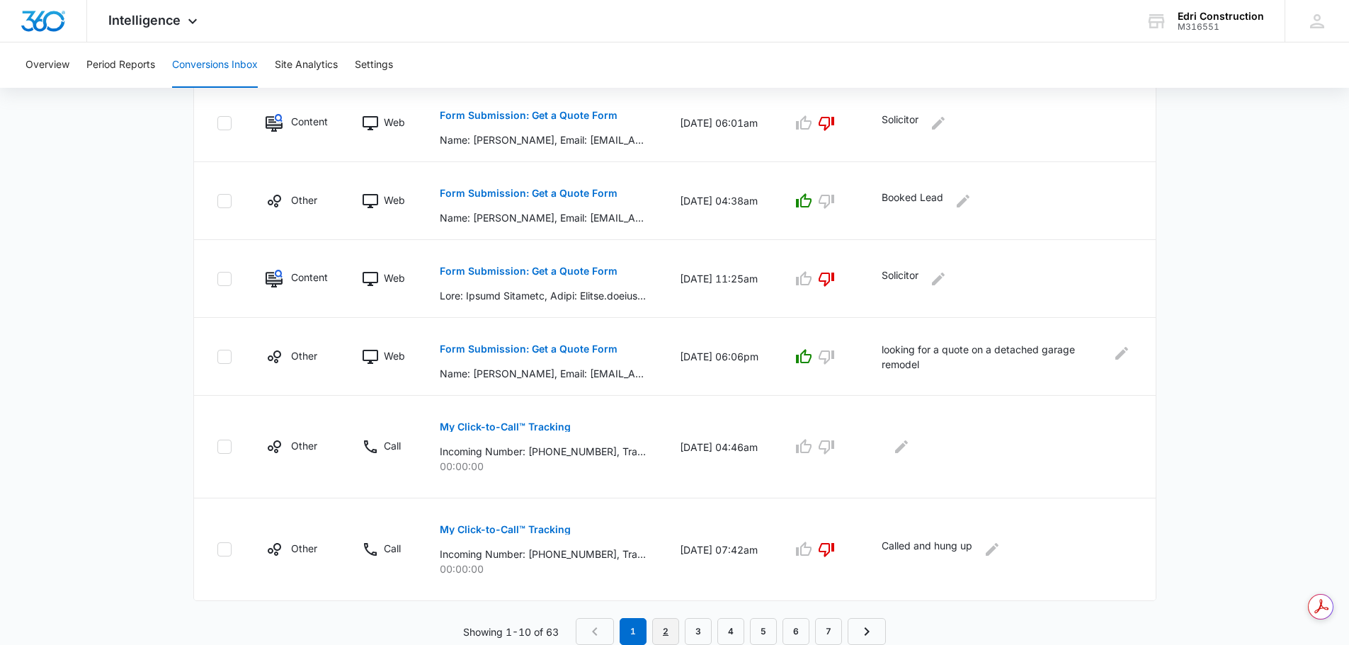
click at [666, 623] on link "2" at bounding box center [665, 631] width 27 height 27
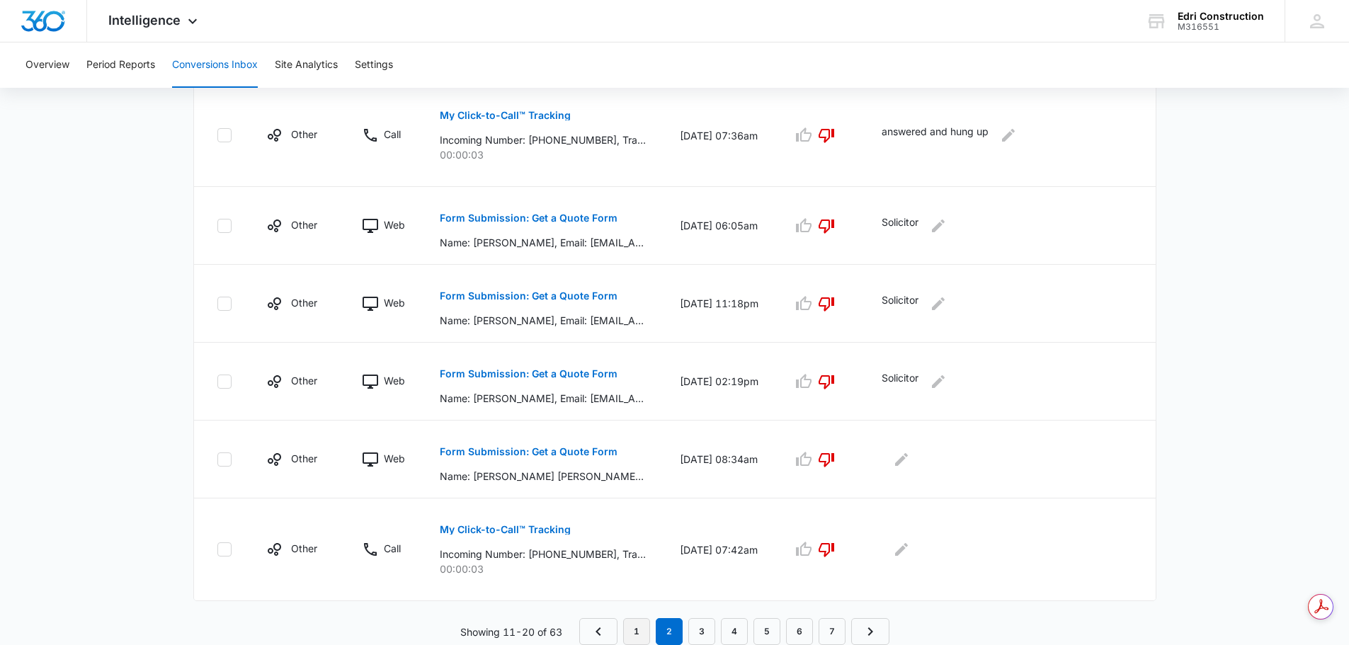
scroll to position [0, 0]
click at [634, 632] on link "1" at bounding box center [636, 631] width 27 height 27
